Goal: Find specific page/section: Find specific page/section

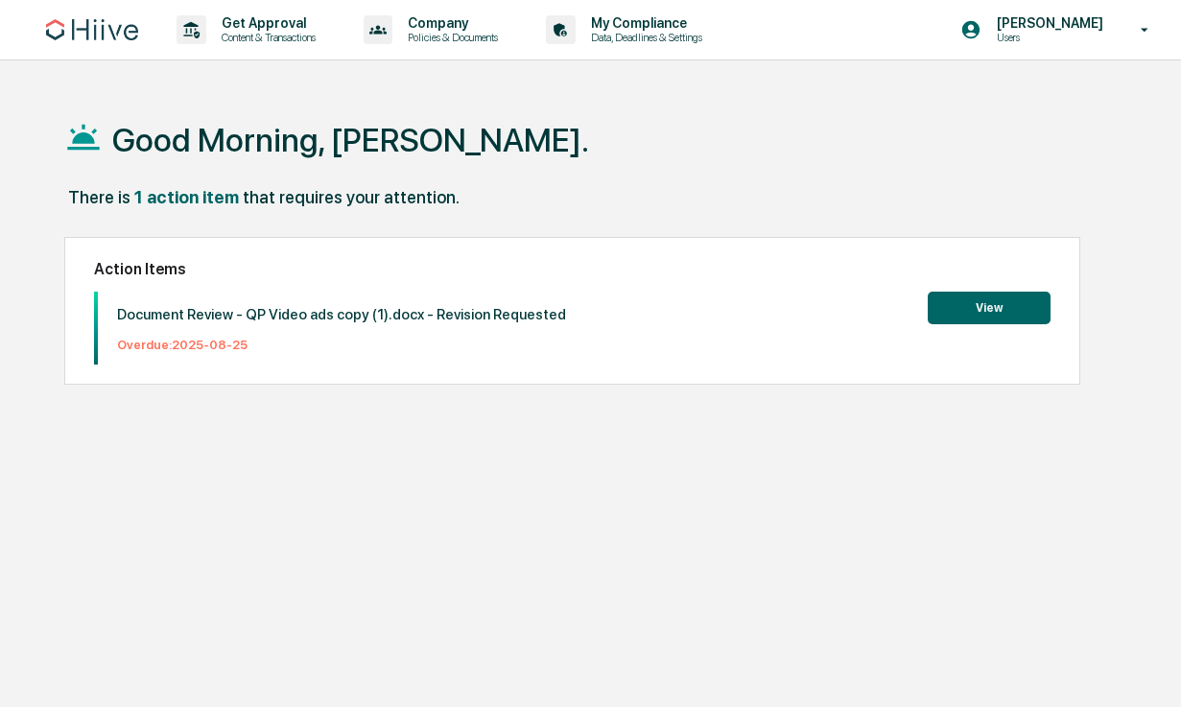
click at [957, 313] on button "View" at bounding box center [989, 308] width 123 height 33
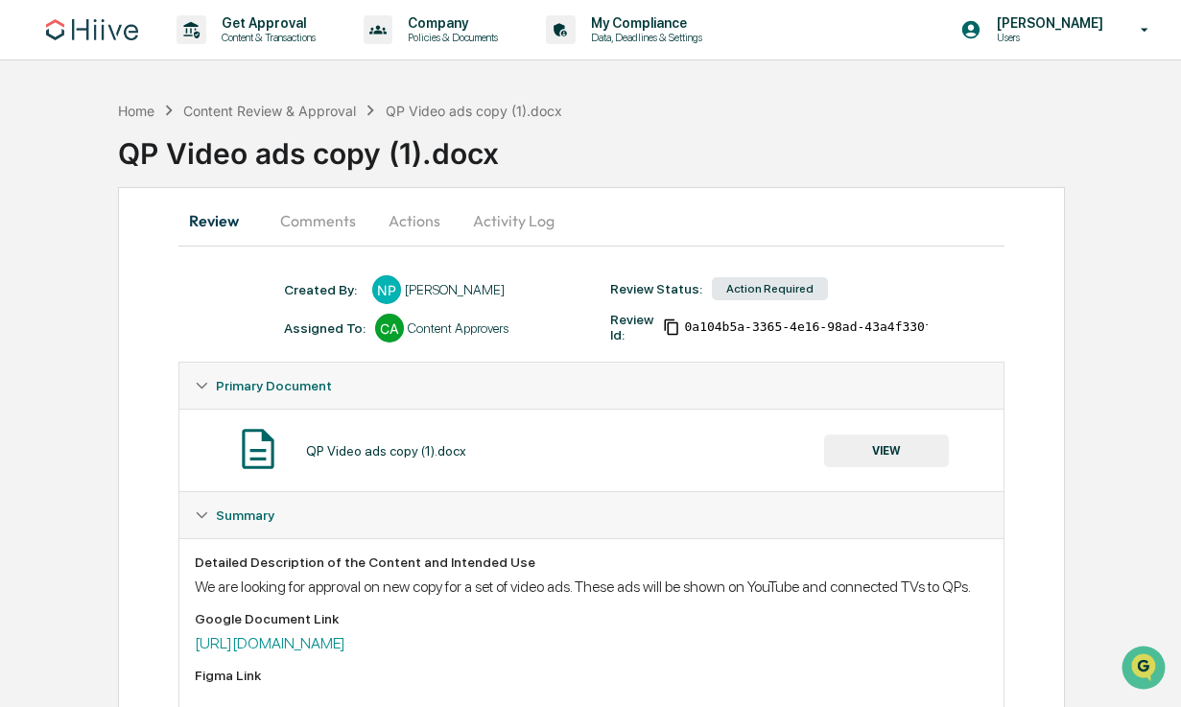
click at [329, 221] on button "Comments" at bounding box center [318, 221] width 107 height 46
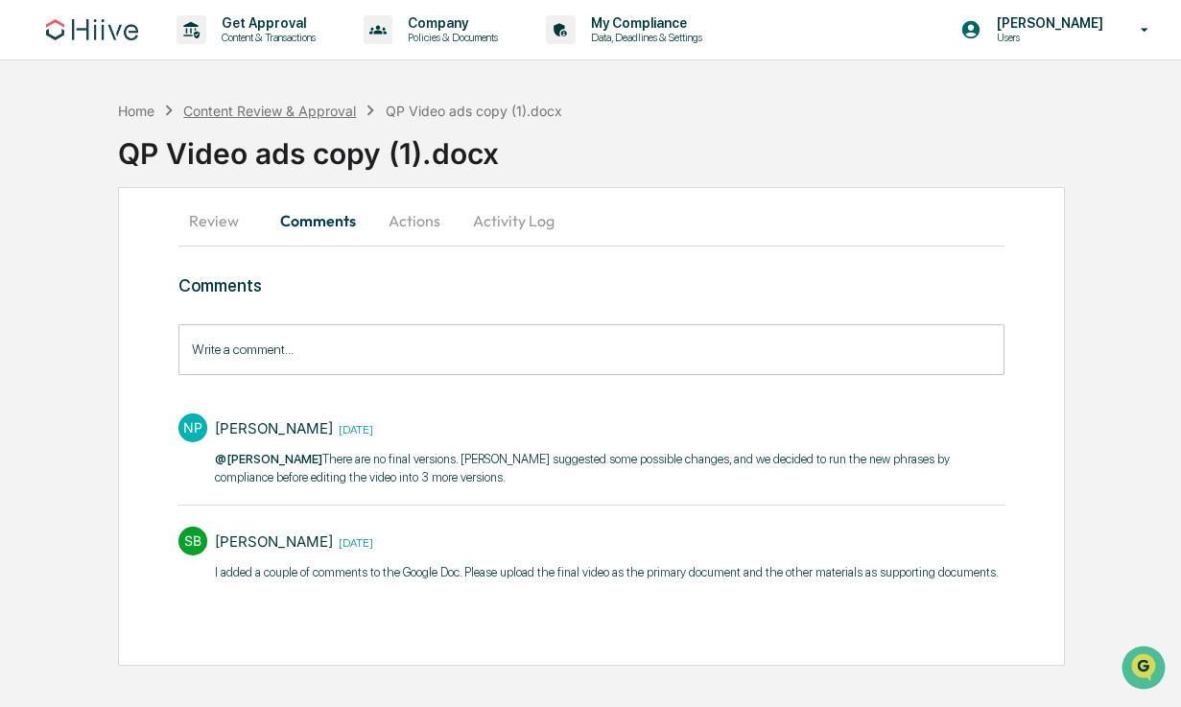
click at [250, 110] on div "Content Review & Approval" at bounding box center [269, 111] width 173 height 16
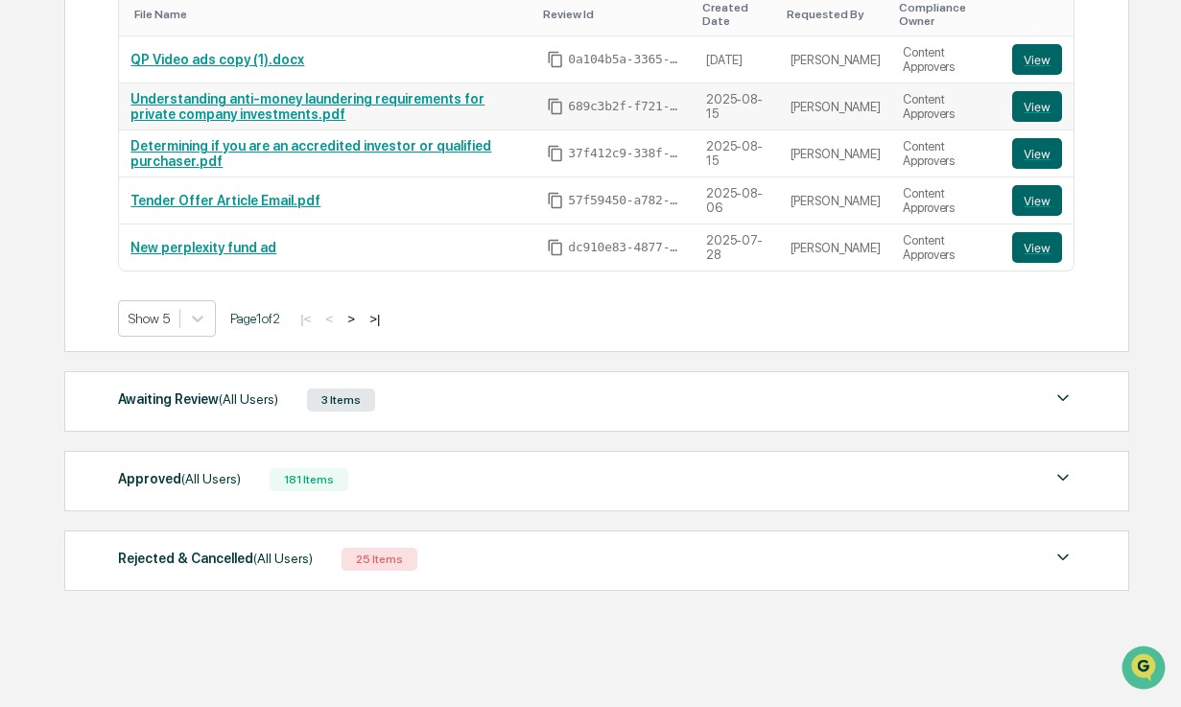
scroll to position [415, 0]
